Goal: Find specific page/section: Find specific page/section

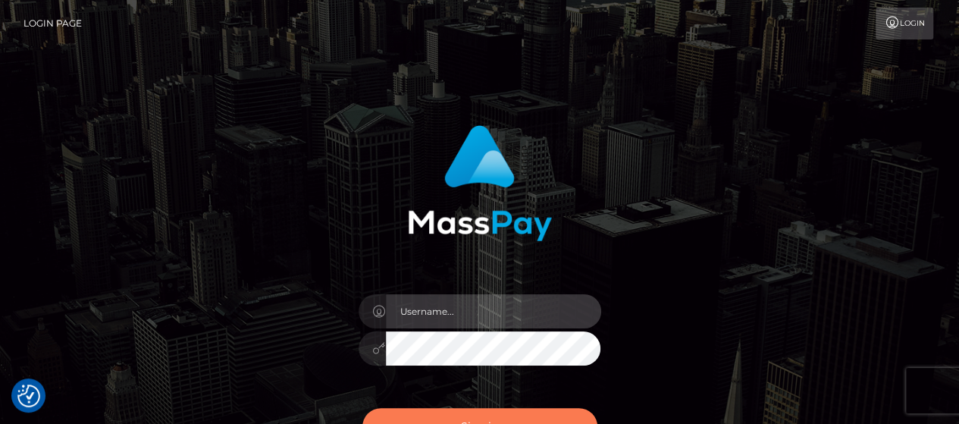
type input "[PERSON_NAME].[PERSON_NAME]"
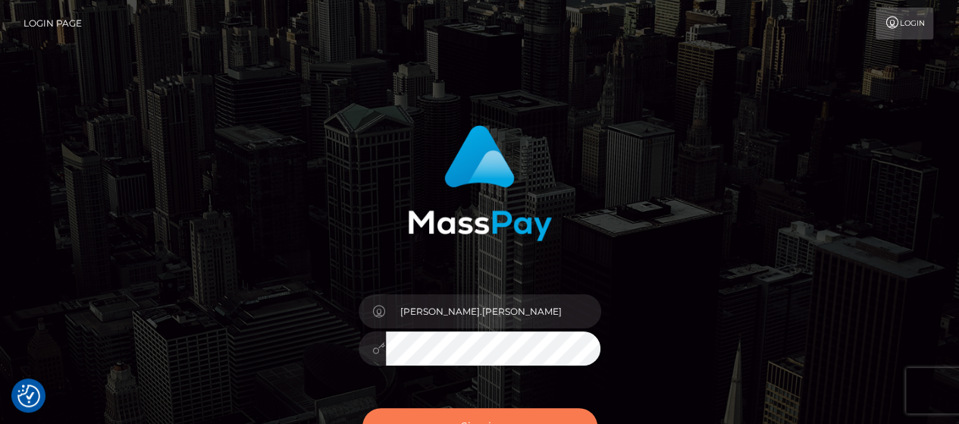
click at [575, 416] on button "Sign in" at bounding box center [479, 426] width 235 height 37
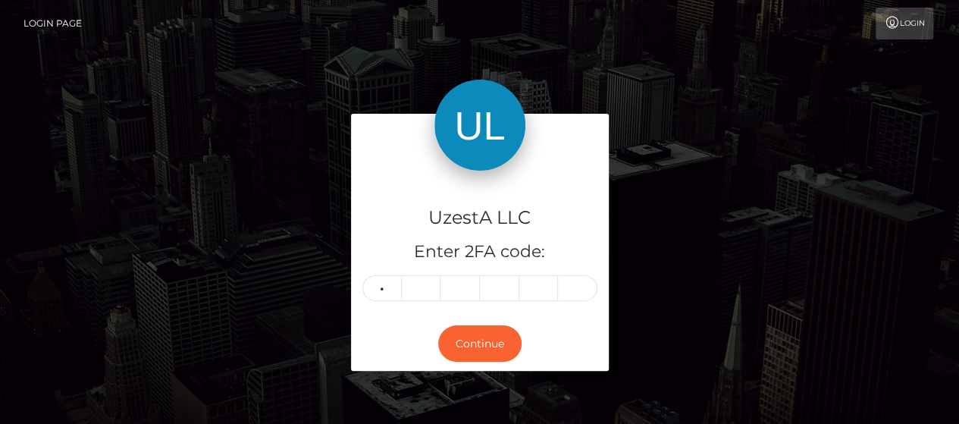
type input "4"
type input "9"
type input "1"
type input "4"
type input "8"
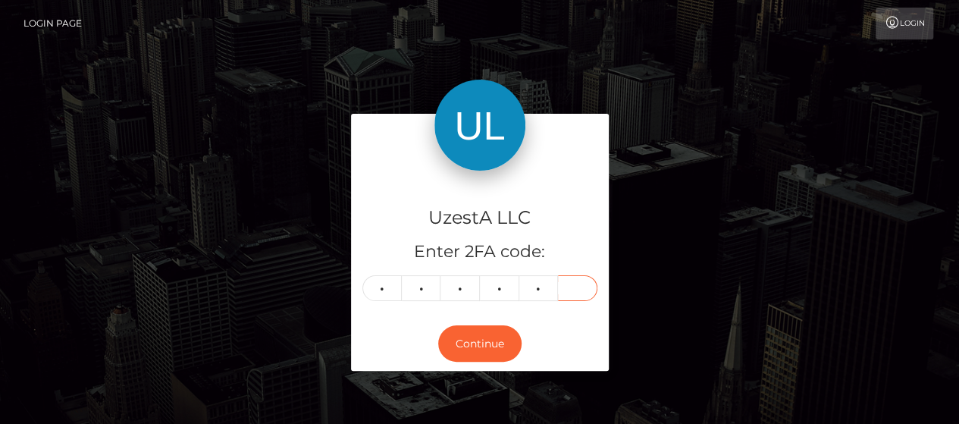
type input "1"
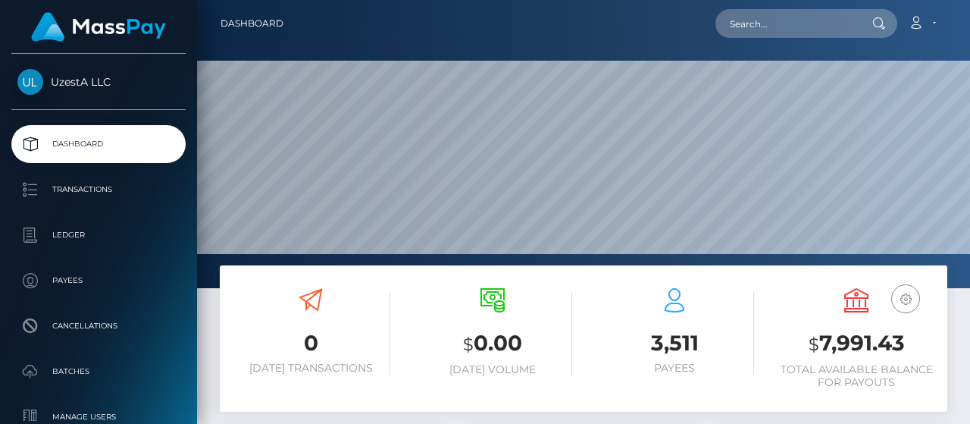
scroll to position [268, 227]
click at [808, 33] on input "text" at bounding box center [786, 23] width 142 height 29
paste input "681107106750"
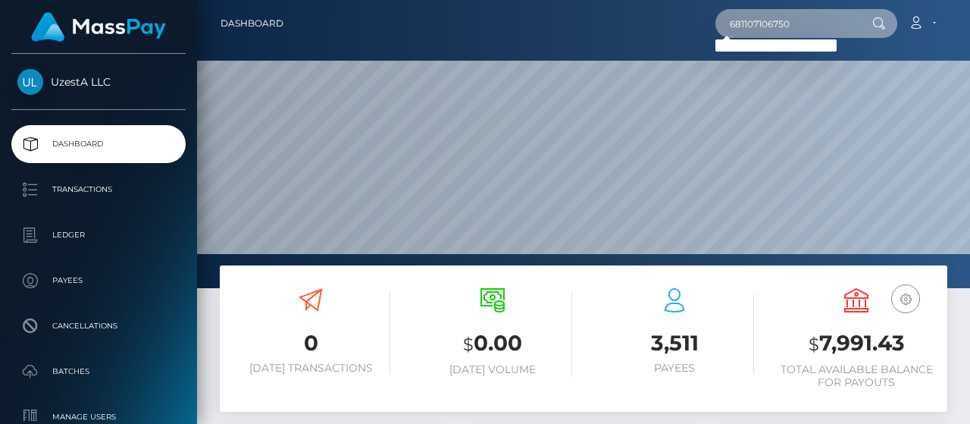
paste input "1630282"
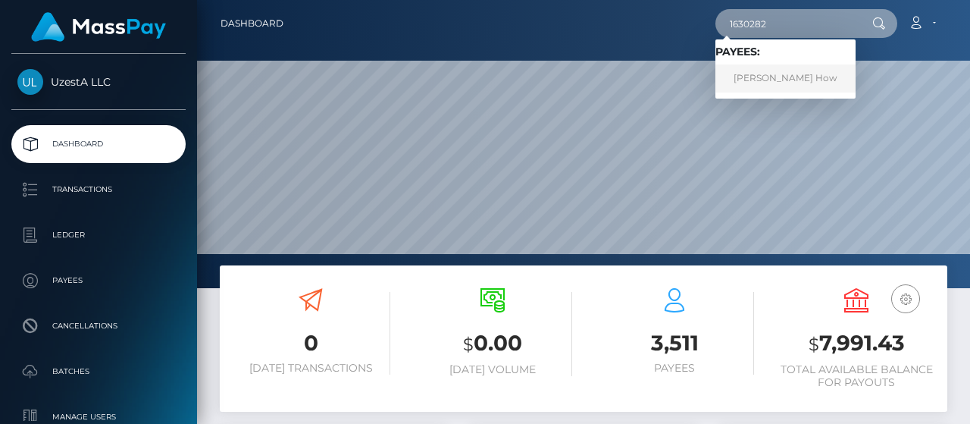
type input "1630282"
click at [755, 83] on link "Yong Hoong How" at bounding box center [785, 78] width 140 height 28
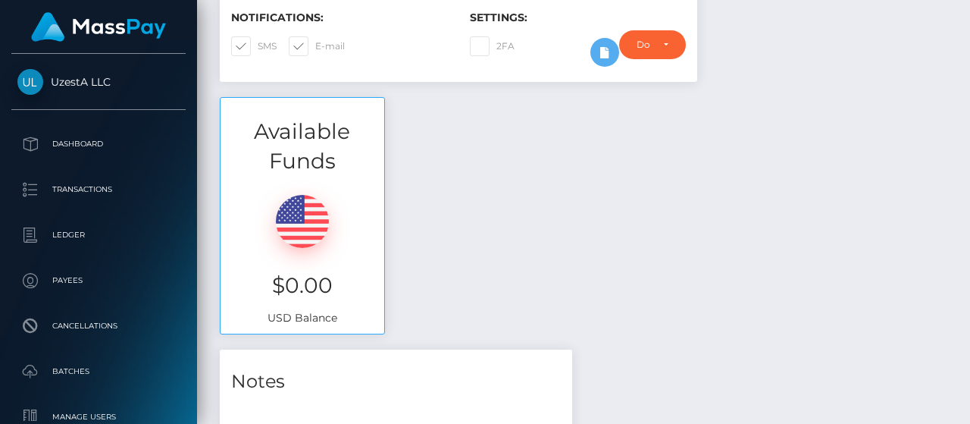
scroll to position [152, 0]
